Goal: Navigation & Orientation: Find specific page/section

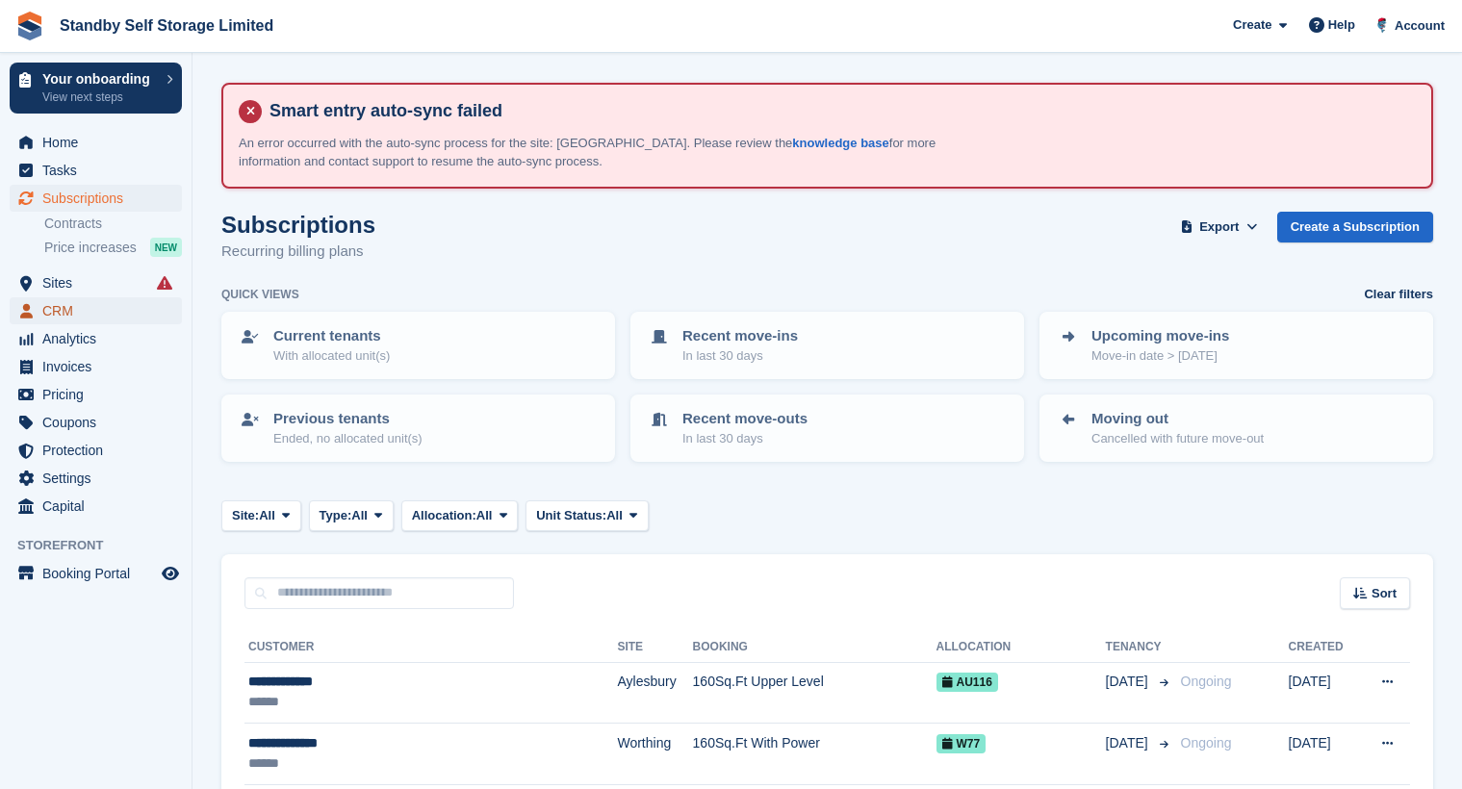
click at [67, 307] on span "CRM" at bounding box center [100, 310] width 116 height 27
click at [622, 383] on div "Current tenants With allocated unit(s)" at bounding box center [418, 345] width 409 height 83
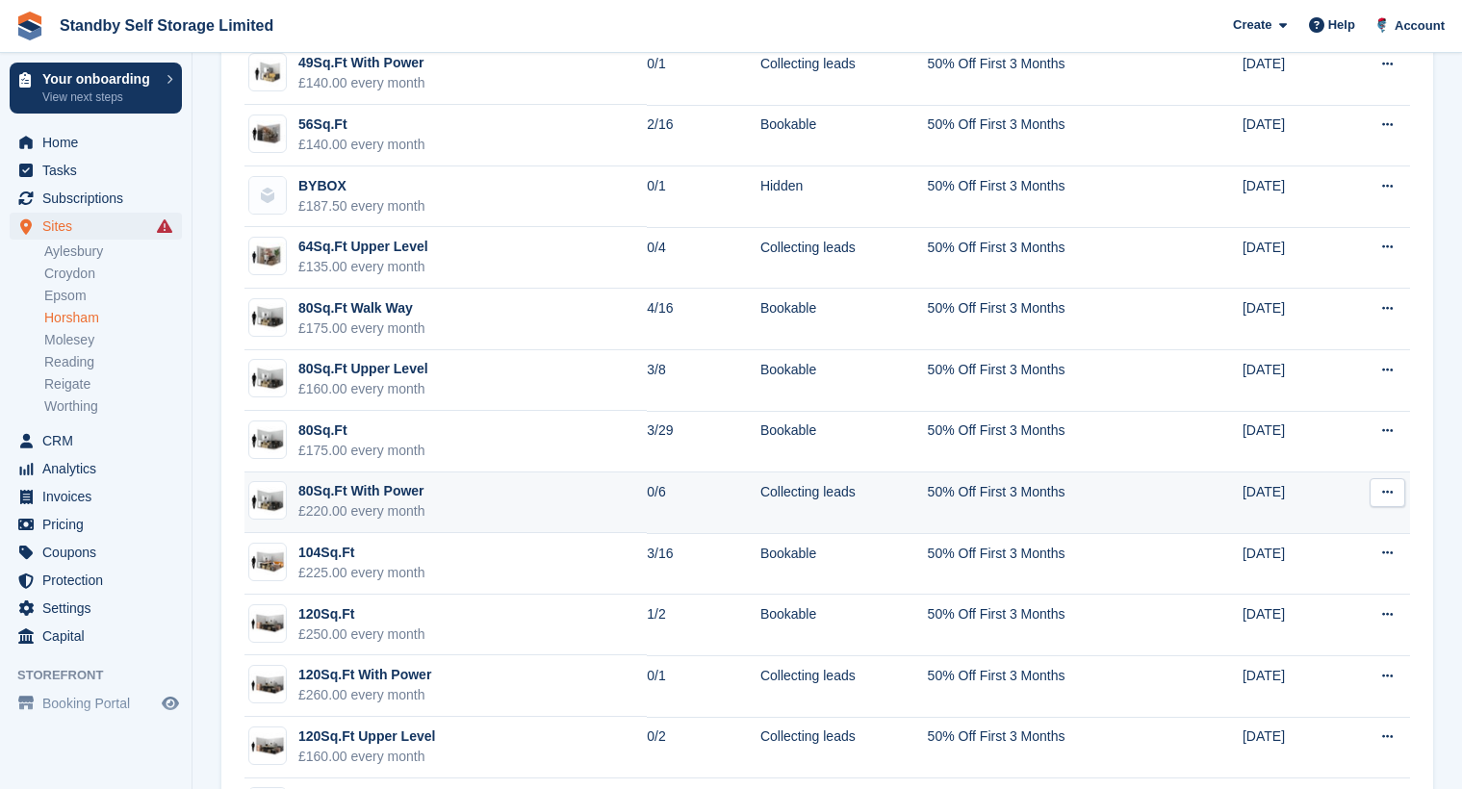
scroll to position [963, 0]
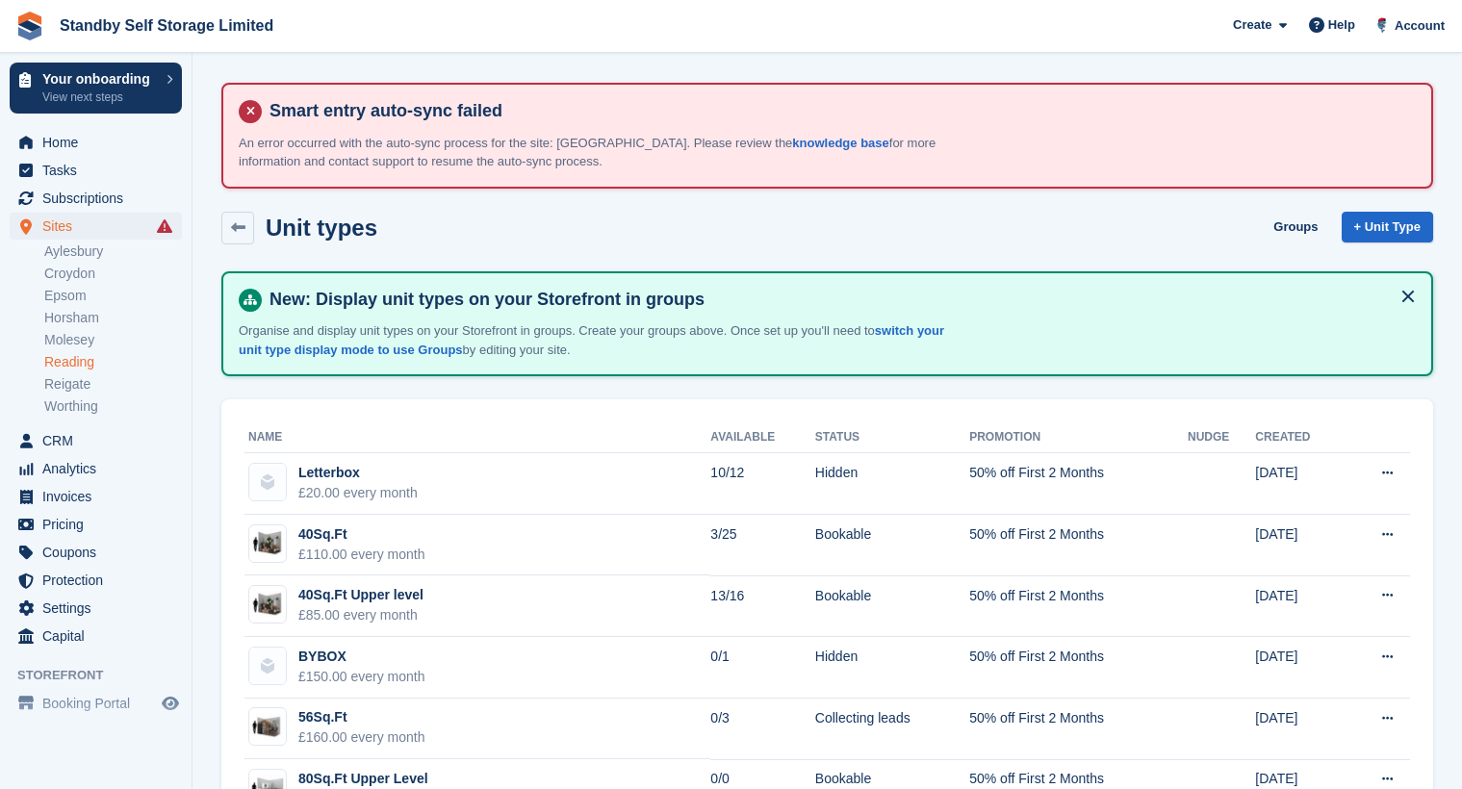
click at [695, 224] on div "Unit types Groups + Unit Type" at bounding box center [827, 228] width 1212 height 33
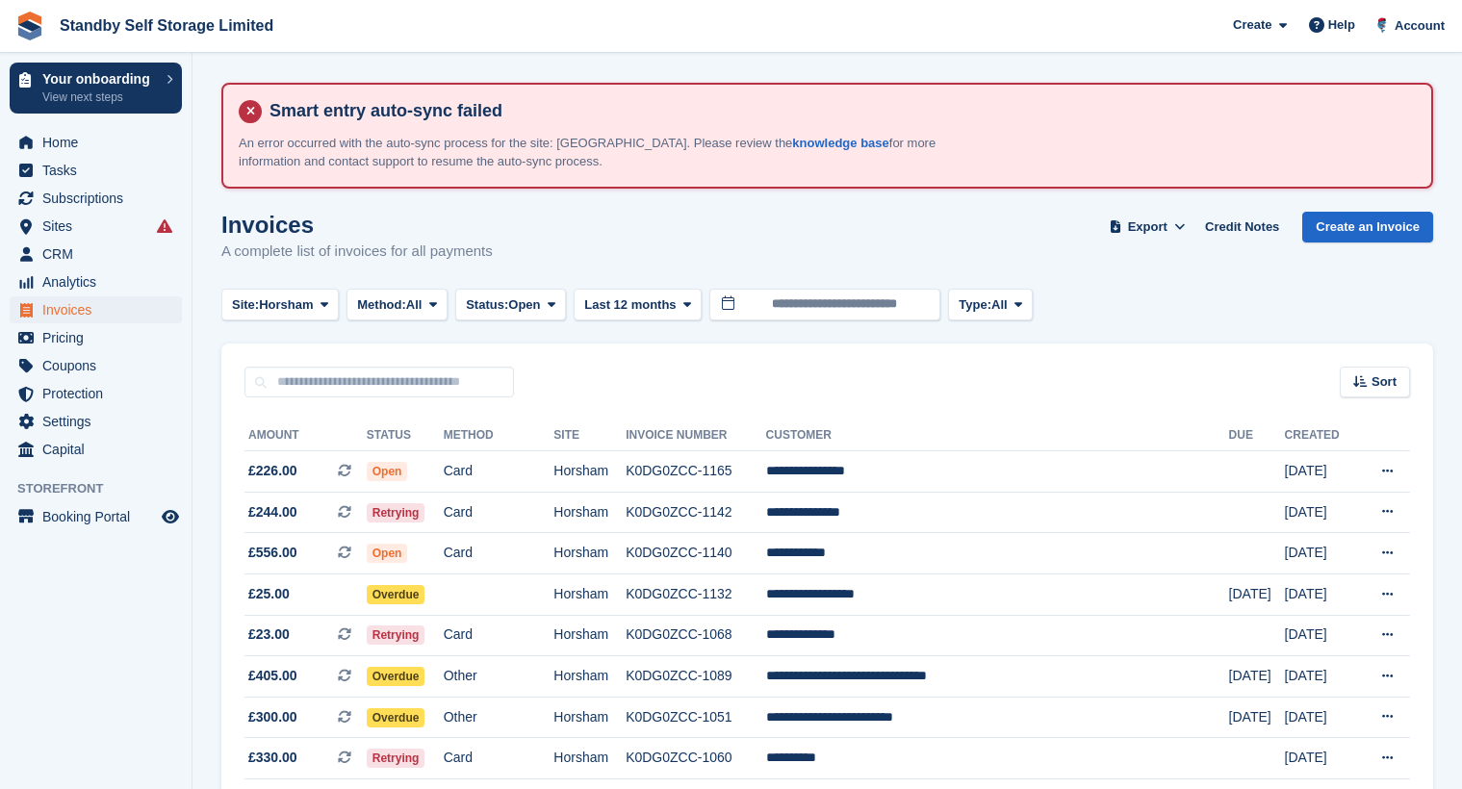
drag, startPoint x: 0, startPoint y: 0, endPoint x: 1136, endPoint y: 295, distance: 1173.3
click at [1136, 295] on div "Site: Horsham All Aylesbury Croydon Epsom Horsham Molesey Reading Reigate Worth…" at bounding box center [827, 305] width 1212 height 32
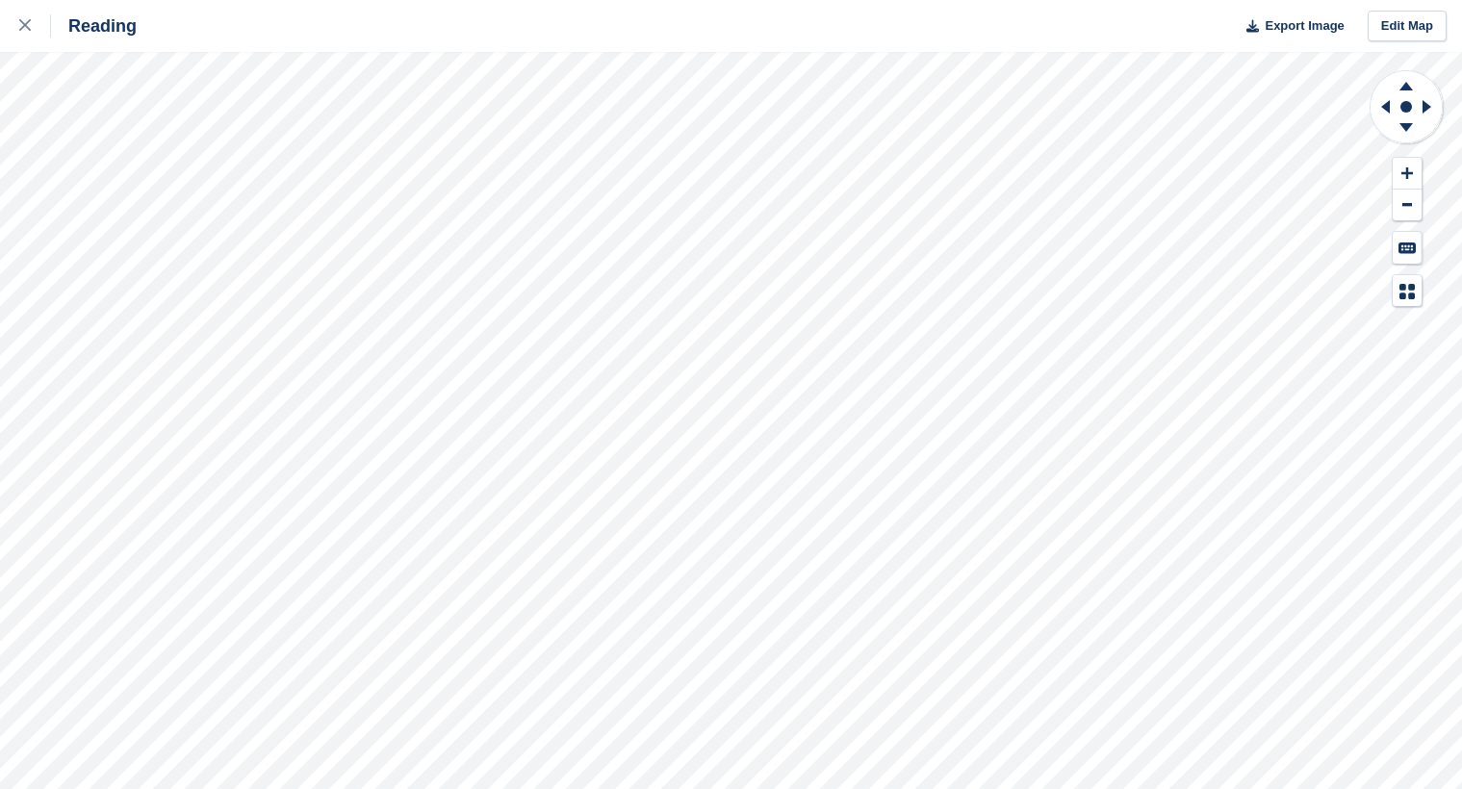
click at [263, 167] on div "Reading Export Image Edit Map" at bounding box center [731, 394] width 1462 height 789
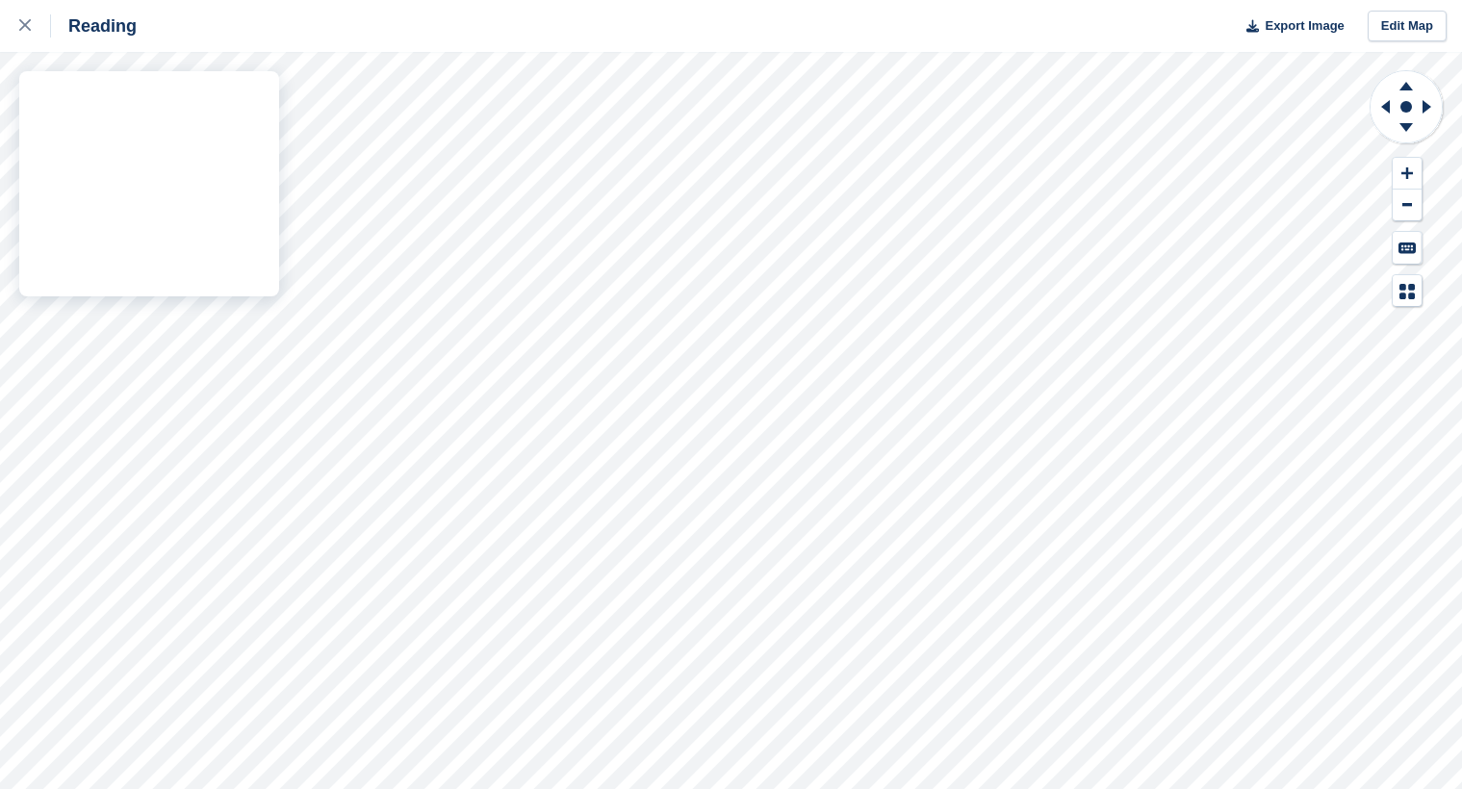
click at [275, 171] on div "Reading Export Image Edit Map" at bounding box center [731, 394] width 1462 height 789
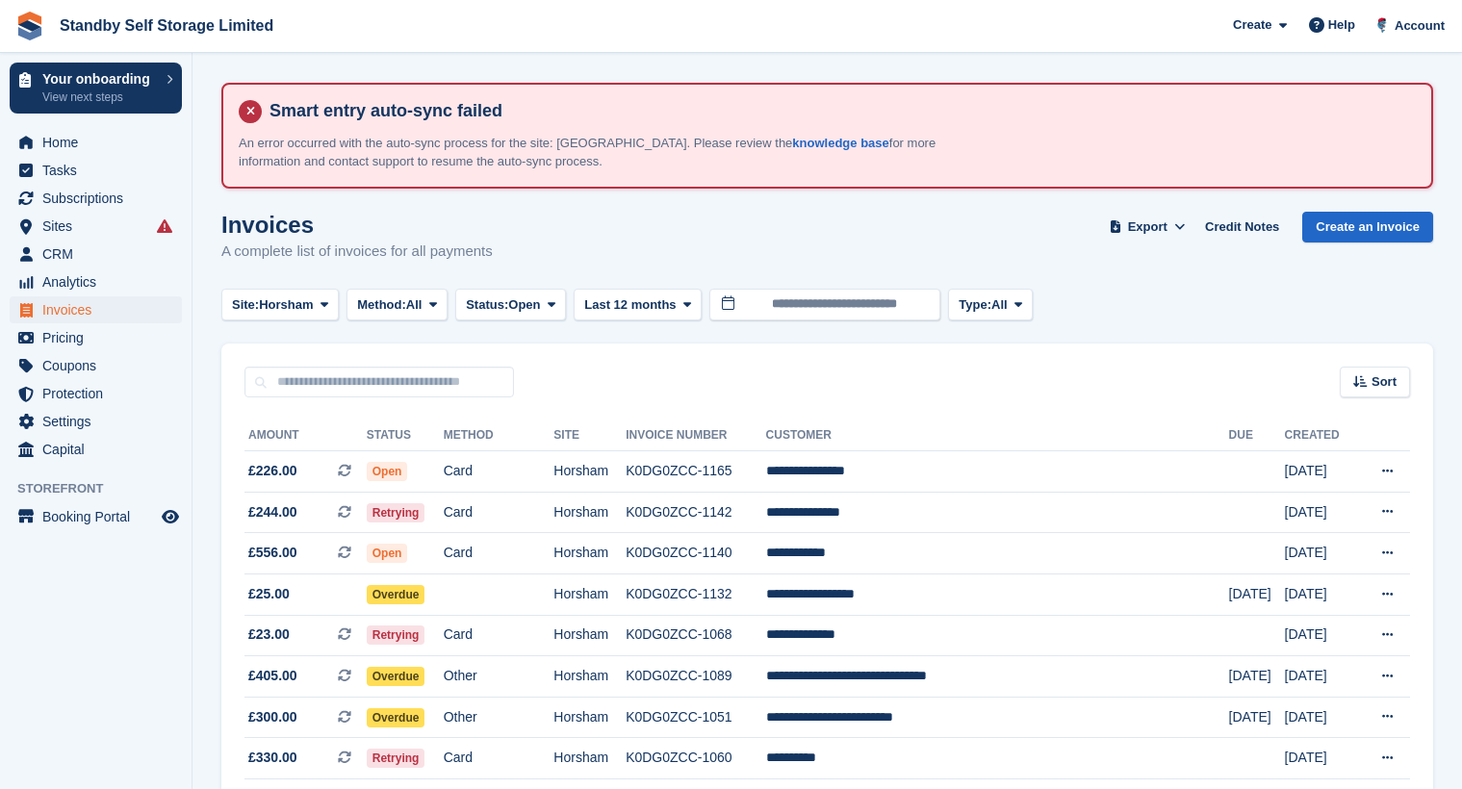
drag, startPoint x: 0, startPoint y: 0, endPoint x: 477, endPoint y: 64, distance: 481.6
click at [477, 64] on section "Smart entry auto-sync failed An error occurred with the auto-sync process for t…" at bounding box center [828, 765] width 1270 height 1530
